Goal: Navigation & Orientation: Find specific page/section

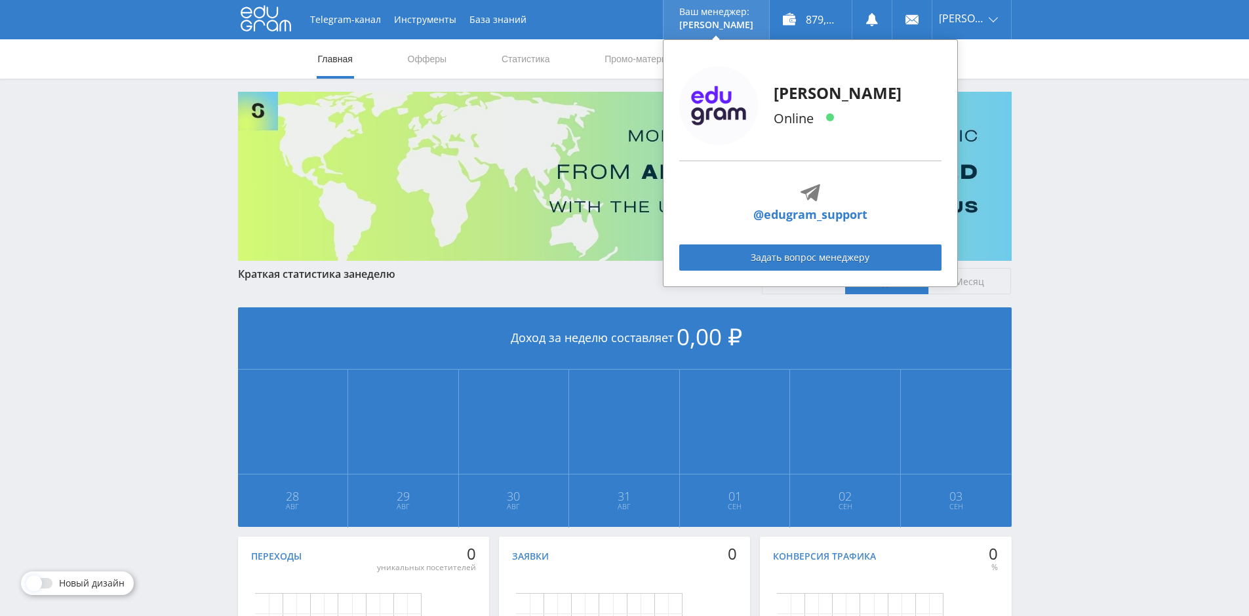
click at [738, 14] on p "Ваш менеджер:" at bounding box center [716, 12] width 74 height 10
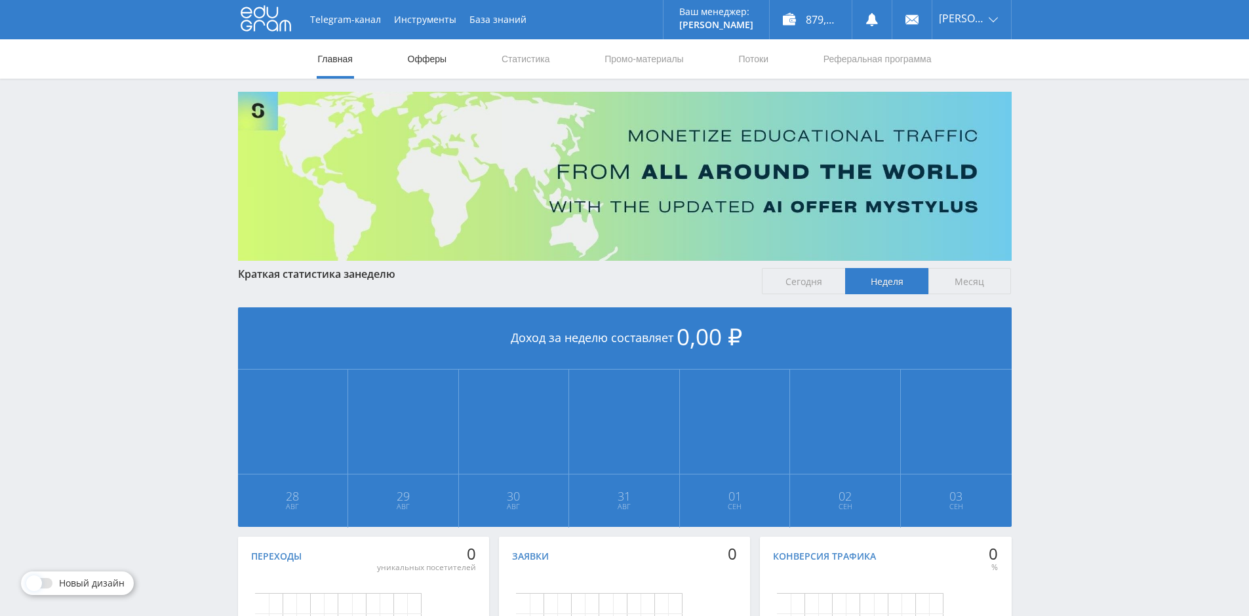
click at [433, 71] on link "Офферы" at bounding box center [428, 58] width 42 height 39
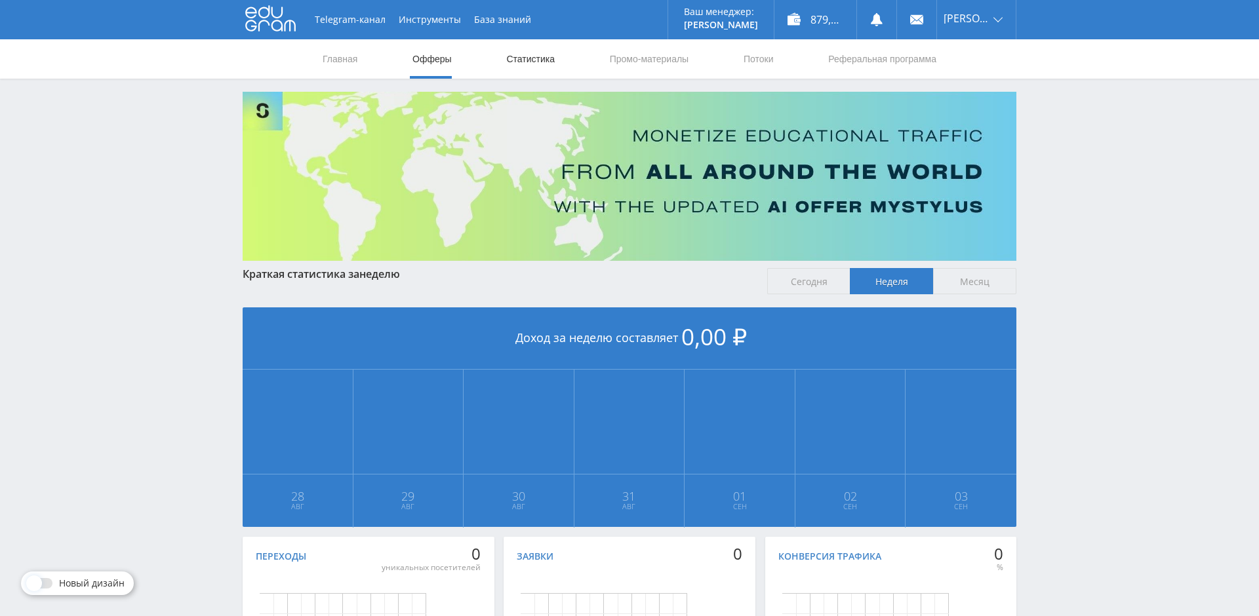
click at [530, 65] on link "Статистика" at bounding box center [530, 58] width 51 height 39
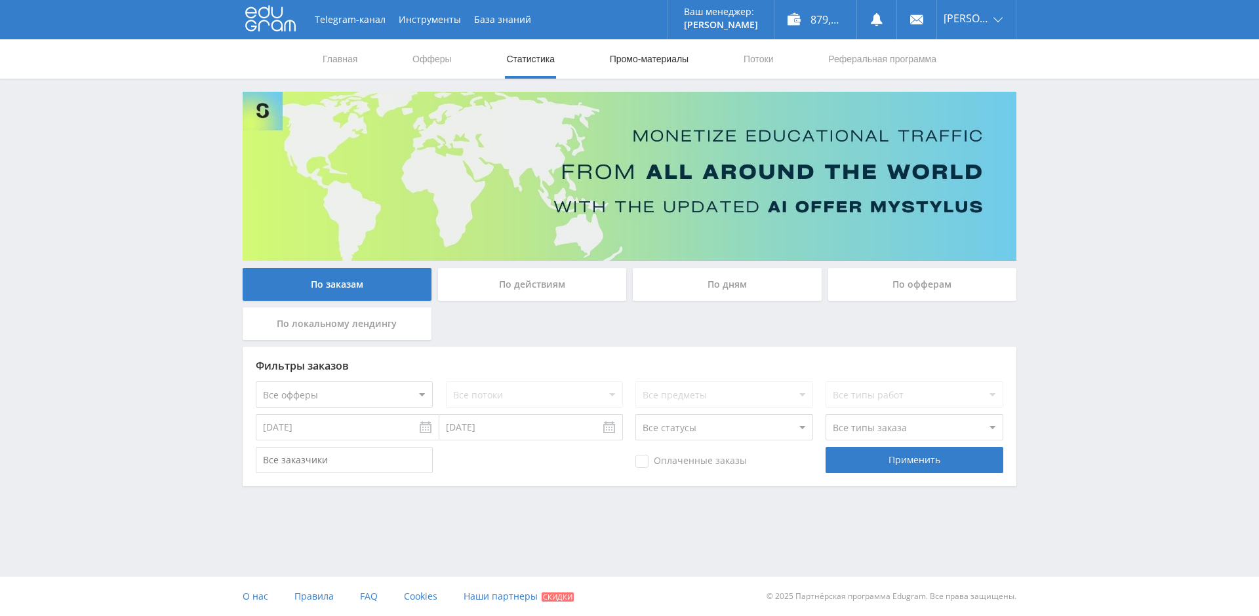
click at [644, 64] on link "Промо-материалы" at bounding box center [649, 58] width 81 height 39
